Goal: Task Accomplishment & Management: Manage account settings

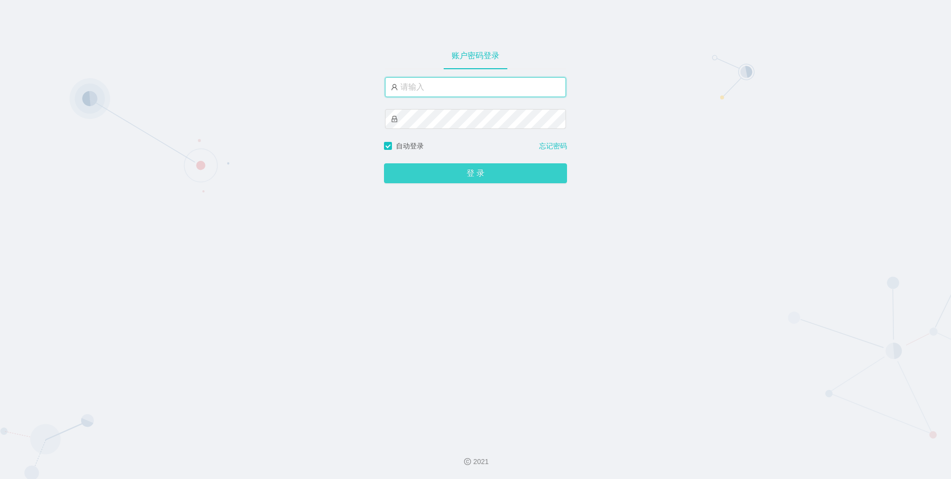
type input "admin"
click at [496, 179] on button "登 录" at bounding box center [475, 173] width 183 height 20
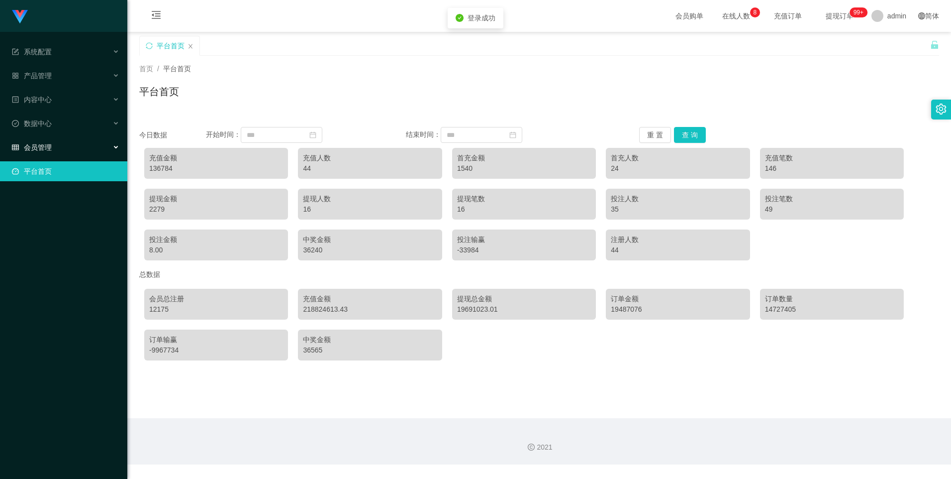
click at [33, 145] on span "会员管理" at bounding box center [32, 147] width 40 height 8
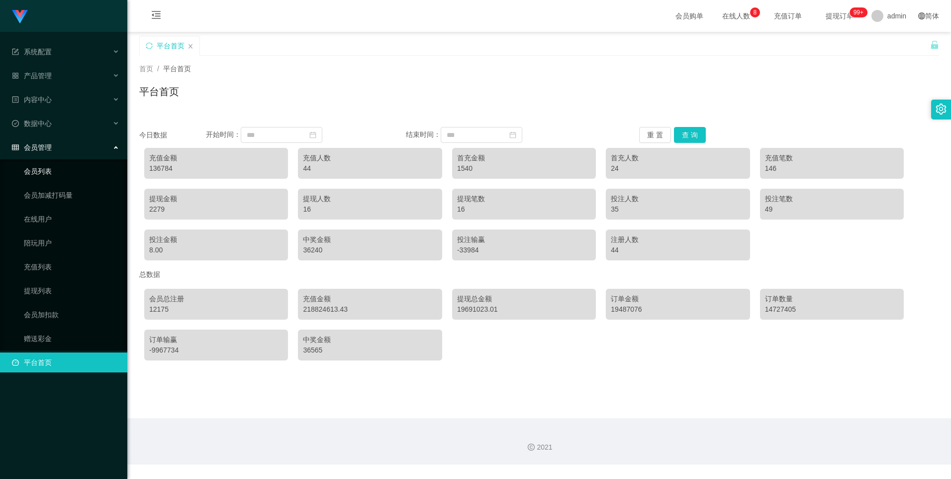
click at [44, 171] on link "会员列表" at bounding box center [72, 171] width 96 height 20
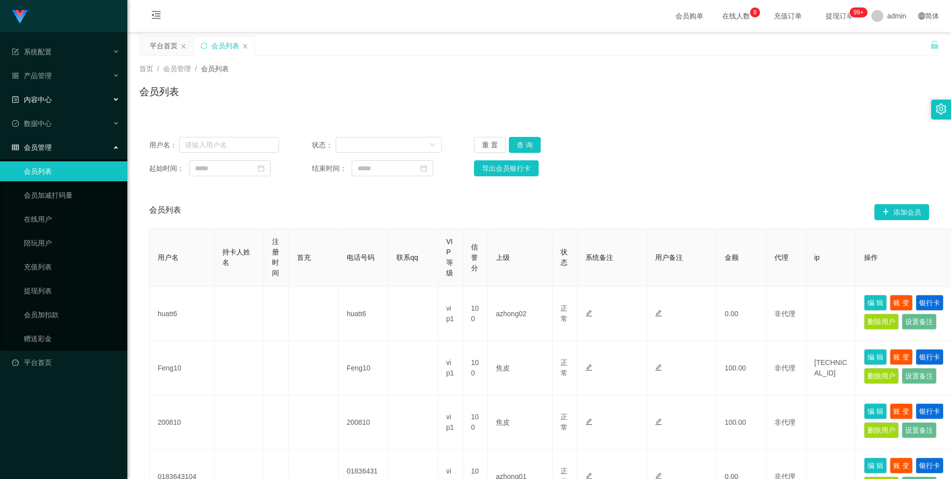
click at [42, 96] on span "内容中心" at bounding box center [32, 100] width 40 height 8
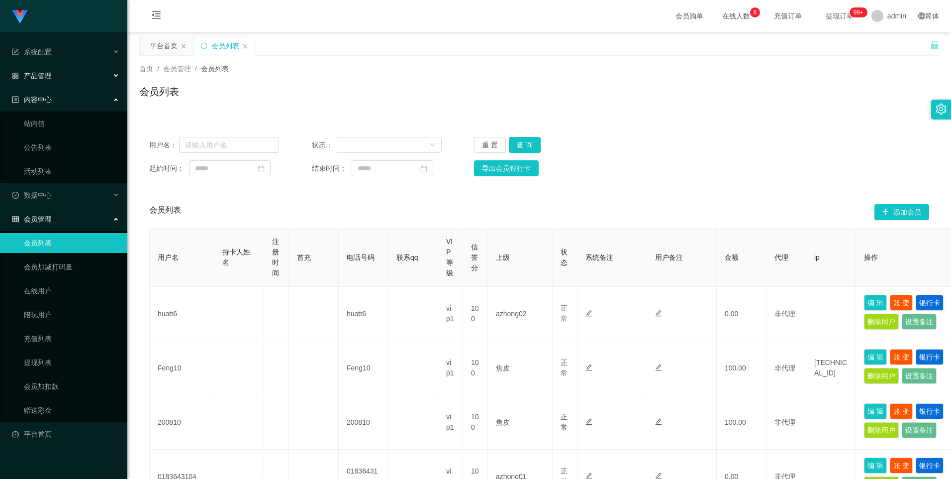
click at [42, 72] on span "产品管理" at bounding box center [32, 76] width 40 height 8
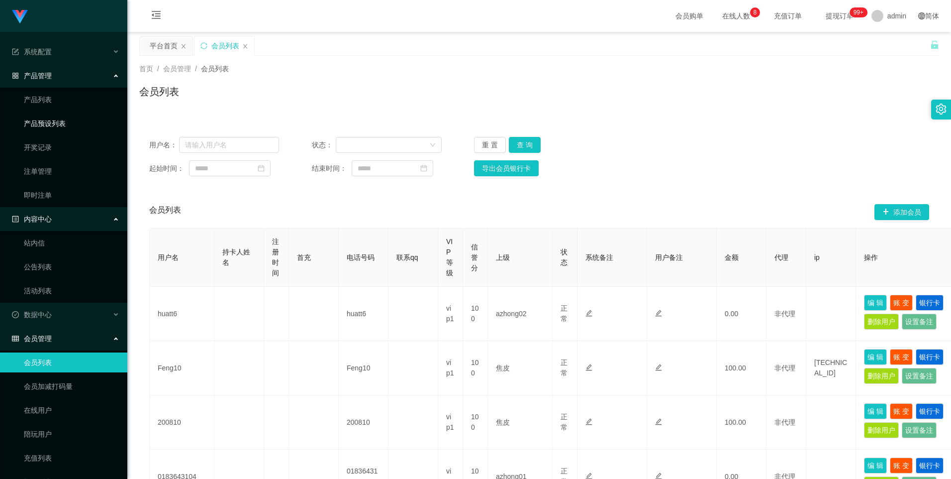
click at [50, 121] on link "产品预设列表" at bounding box center [72, 123] width 96 height 20
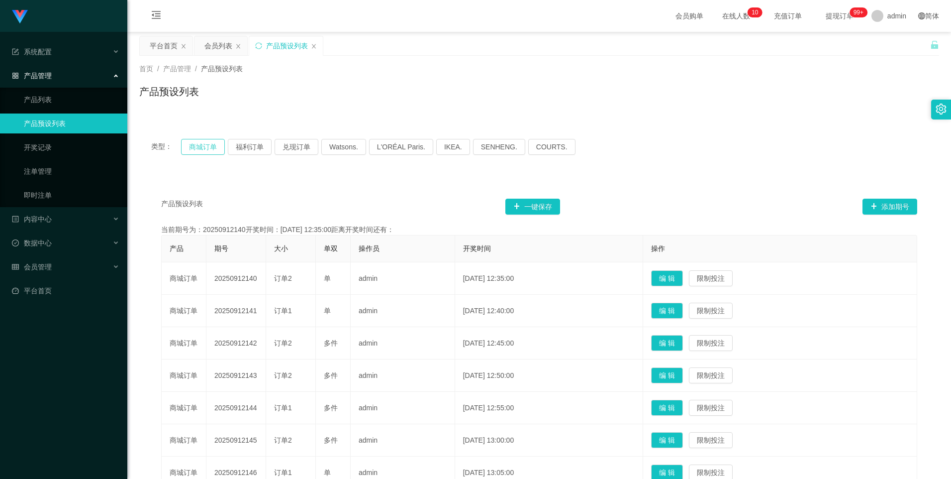
click at [199, 148] on button "商城订单" at bounding box center [203, 147] width 44 height 16
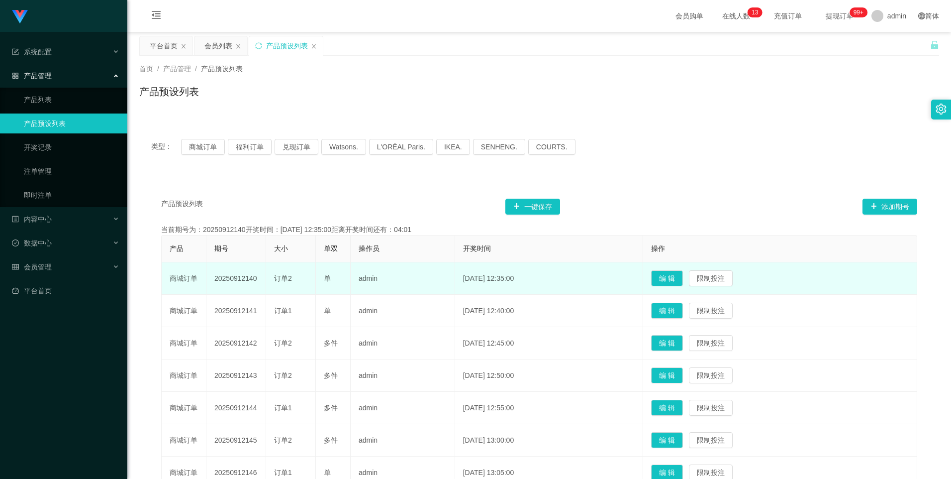
drag, startPoint x: 212, startPoint y: 278, endPoint x: 258, endPoint y: 280, distance: 45.3
click at [258, 280] on td "20250912140" at bounding box center [236, 278] width 60 height 32
copy td "20250912140"
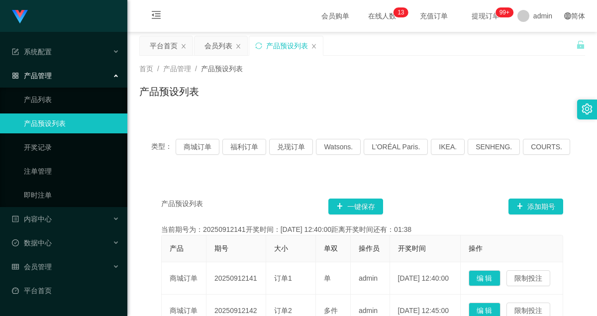
drag, startPoint x: 538, startPoint y: 85, endPoint x: 439, endPoint y: 45, distance: 106.1
click at [538, 85] on div "产品预设列表" at bounding box center [362, 95] width 446 height 23
click at [55, 270] on div "会员管理" at bounding box center [63, 267] width 127 height 20
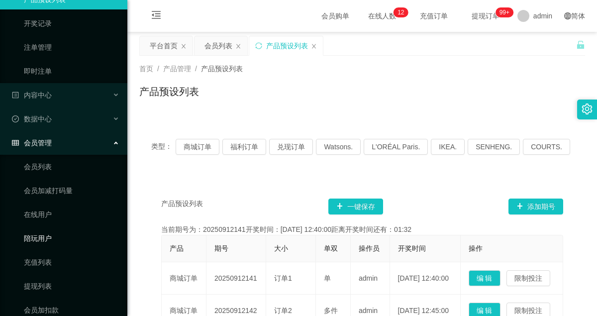
scroll to position [186, 0]
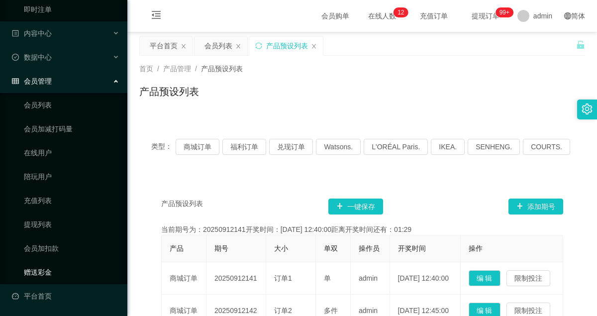
click at [45, 271] on link "赠送彩金" at bounding box center [72, 272] width 96 height 20
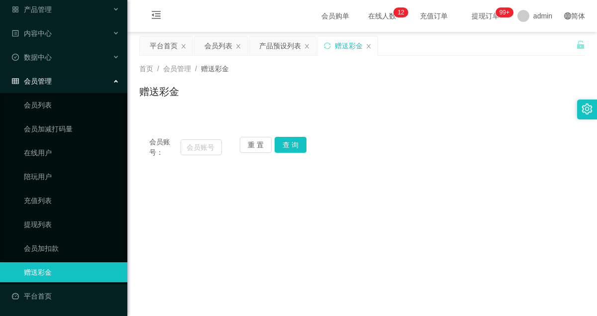
scroll to position [66, 0]
click at [208, 144] on input "text" at bounding box center [201, 147] width 41 height 16
click at [197, 149] on input "text" at bounding box center [201, 147] width 41 height 16
click at [297, 141] on button "查 询" at bounding box center [291, 145] width 32 height 16
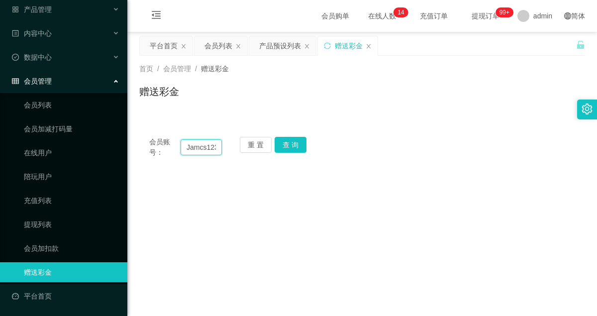
click at [200, 148] on input "Jamcs123456" at bounding box center [201, 147] width 41 height 16
type input "Jamos123456"
click at [298, 145] on button "查 询" at bounding box center [291, 145] width 32 height 16
drag, startPoint x: 186, startPoint y: 147, endPoint x: 227, endPoint y: 148, distance: 41.3
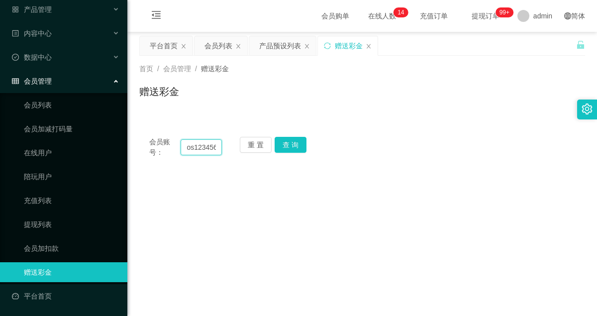
click at [227, 148] on div "会员账号： Jamos123456 重 置 查 询" at bounding box center [362, 147] width 446 height 21
paste input ":James1234564"
click at [286, 147] on button "查 询" at bounding box center [291, 145] width 32 height 16
click at [289, 146] on button "查 询" at bounding box center [291, 145] width 32 height 16
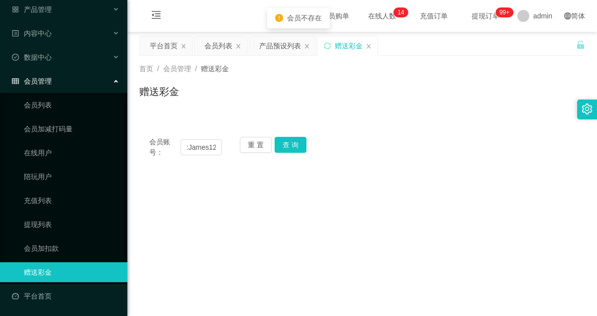
click at [288, 146] on div "重 置 查 询" at bounding box center [276, 147] width 73 height 21
click at [203, 146] on input ":James1234564" at bounding box center [201, 147] width 41 height 16
paste input "James123456"
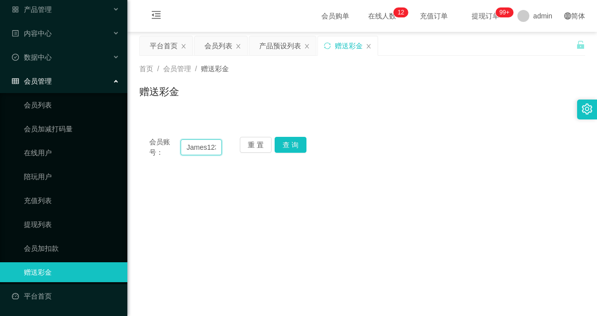
scroll to position [0, 12]
type input "James123456"
click at [286, 147] on button "查 询" at bounding box center [291, 145] width 32 height 16
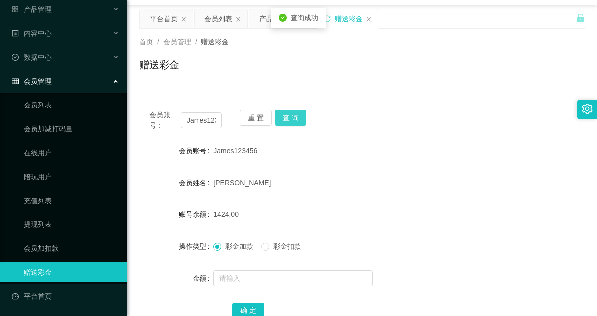
scroll to position [148, 0]
